Goal: Book appointment/travel/reservation

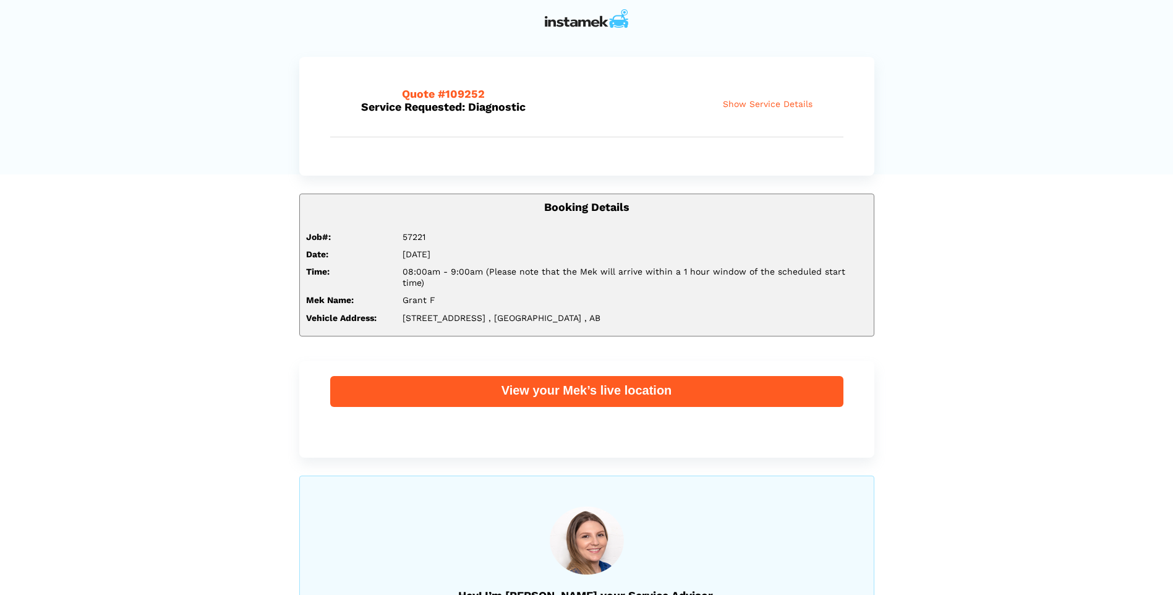
scroll to position [15, 0]
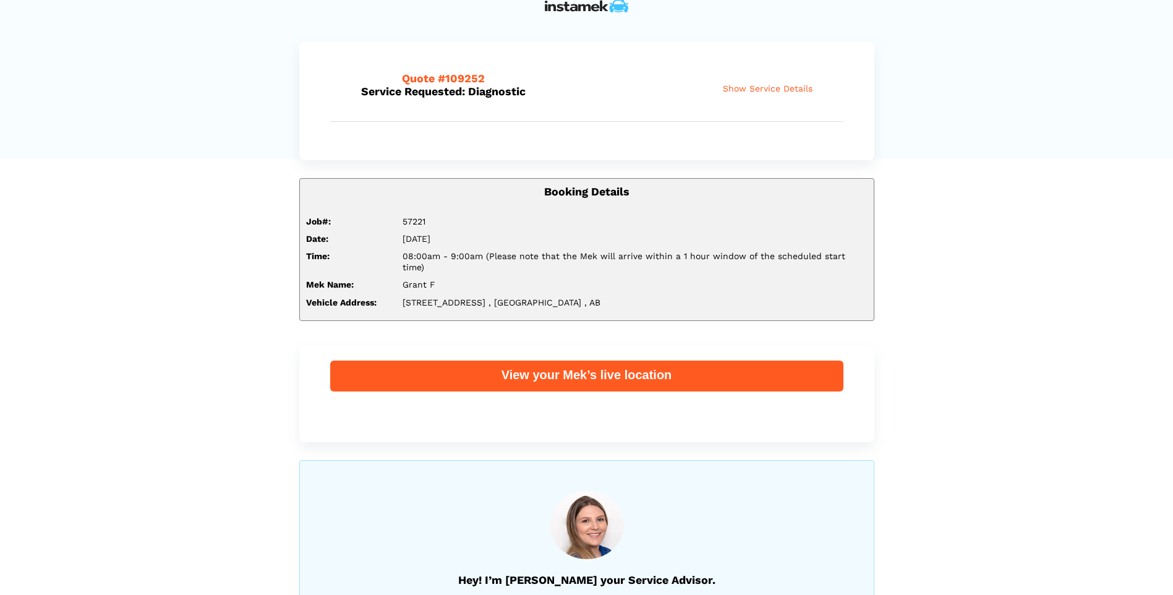
click at [785, 91] on span "Show Service Details" at bounding box center [768, 88] width 90 height 11
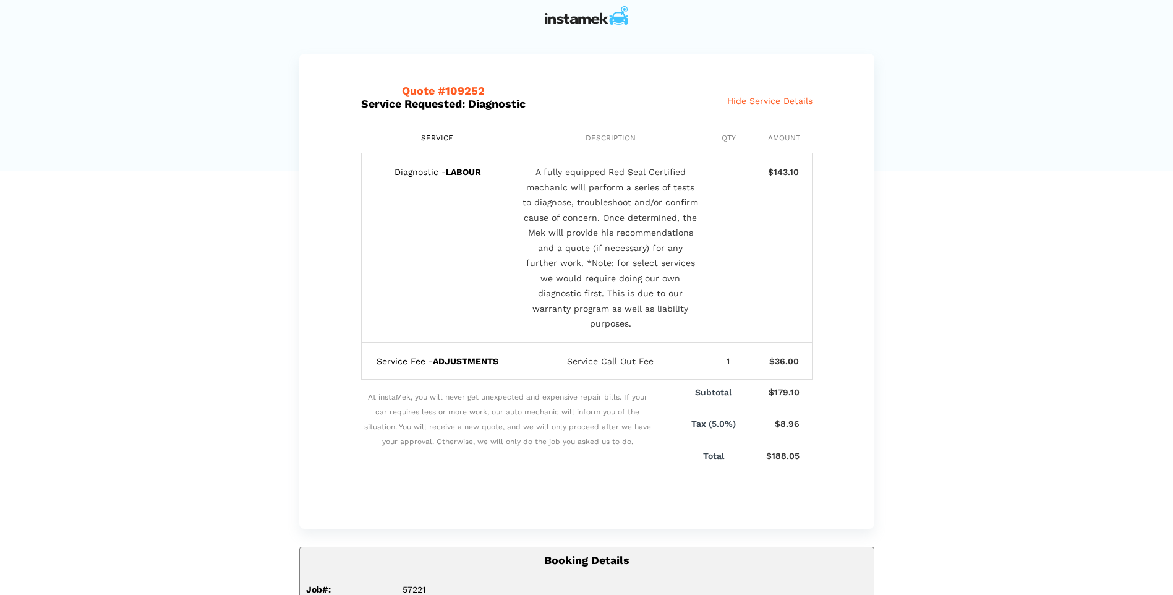
scroll to position [0, 0]
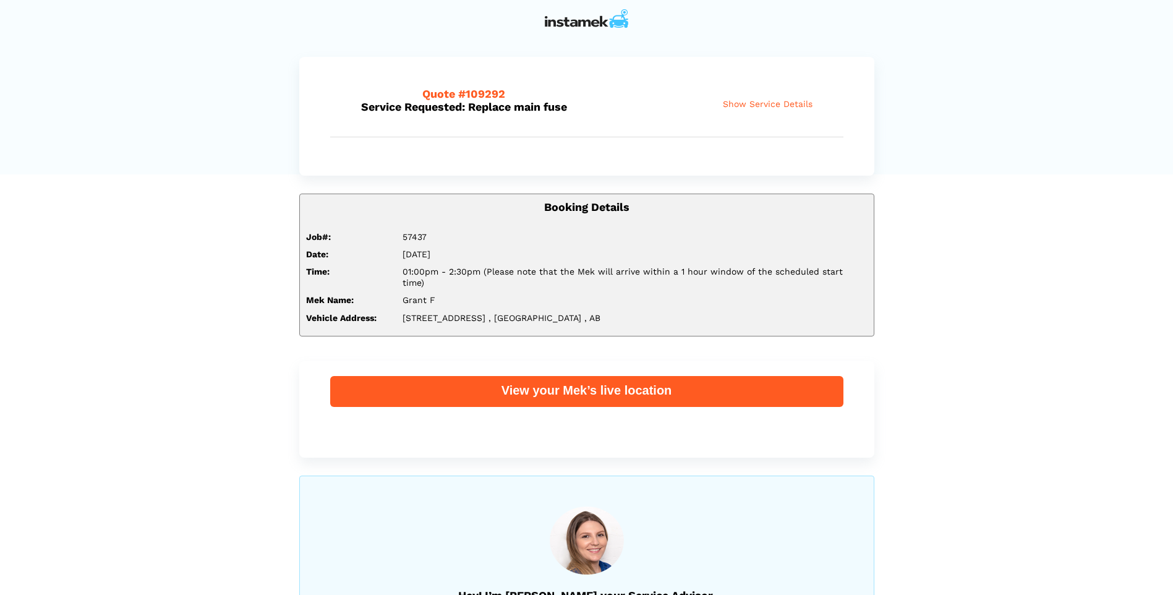
click at [565, 376] on div "View your Mek’s live location" at bounding box center [586, 391] width 513 height 31
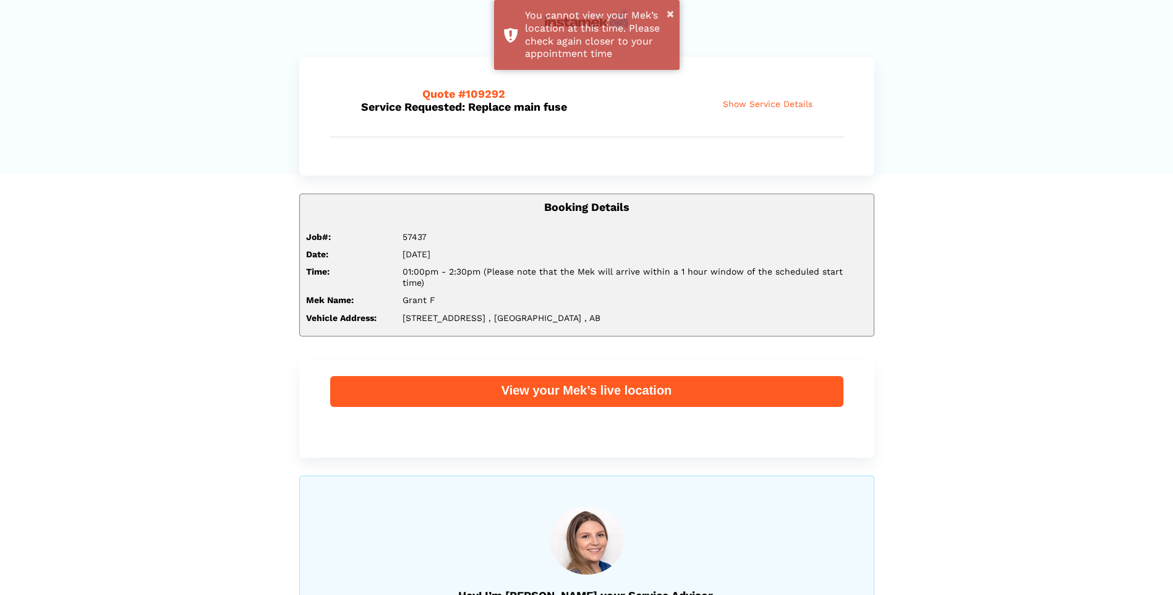
click at [568, 382] on div "View your Mek’s live location" at bounding box center [586, 390] width 513 height 16
